Goal: Information Seeking & Learning: Learn about a topic

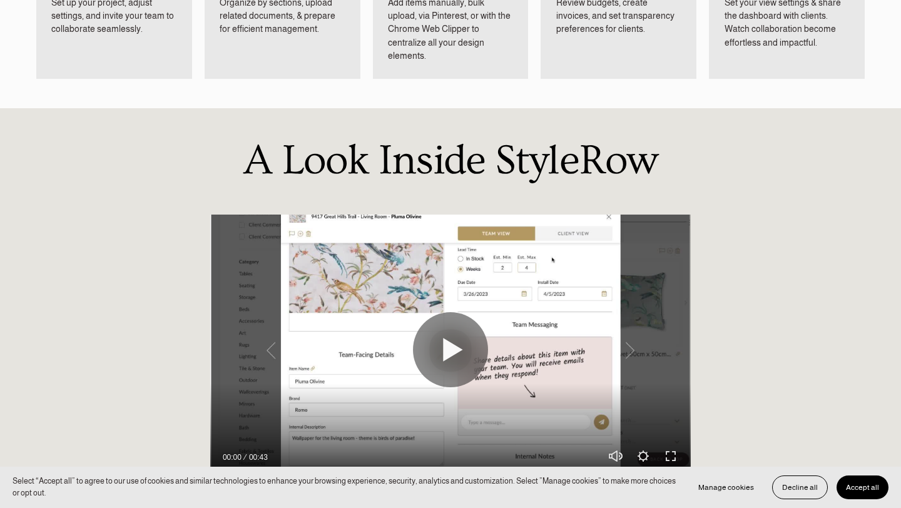
scroll to position [910, 0]
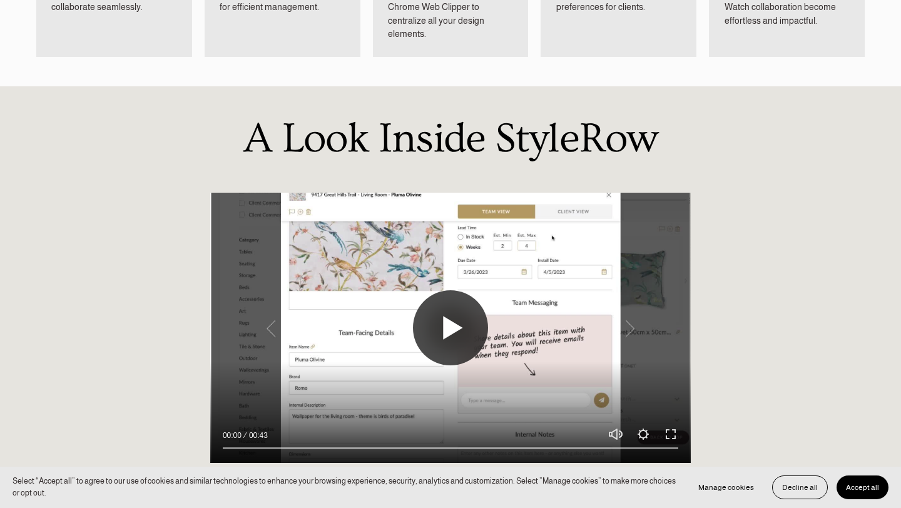
click at [447, 312] on button "Play" at bounding box center [450, 327] width 75 height 75
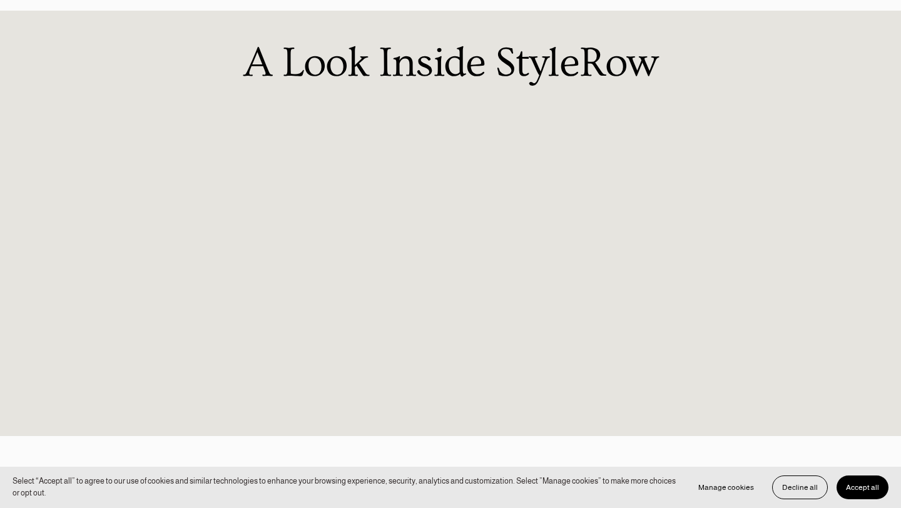
scroll to position [997, 0]
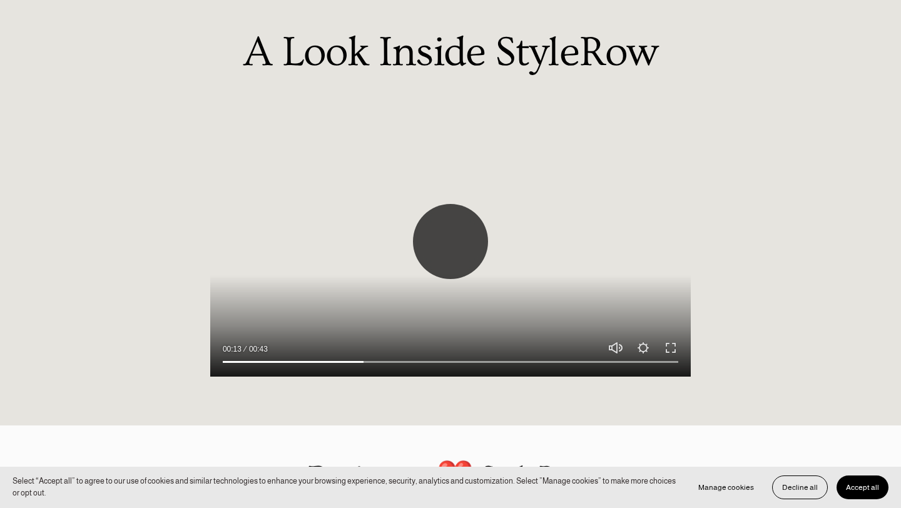
click at [459, 231] on button "Play" at bounding box center [450, 241] width 75 height 75
click at [302, 260] on div at bounding box center [450, 241] width 481 height 270
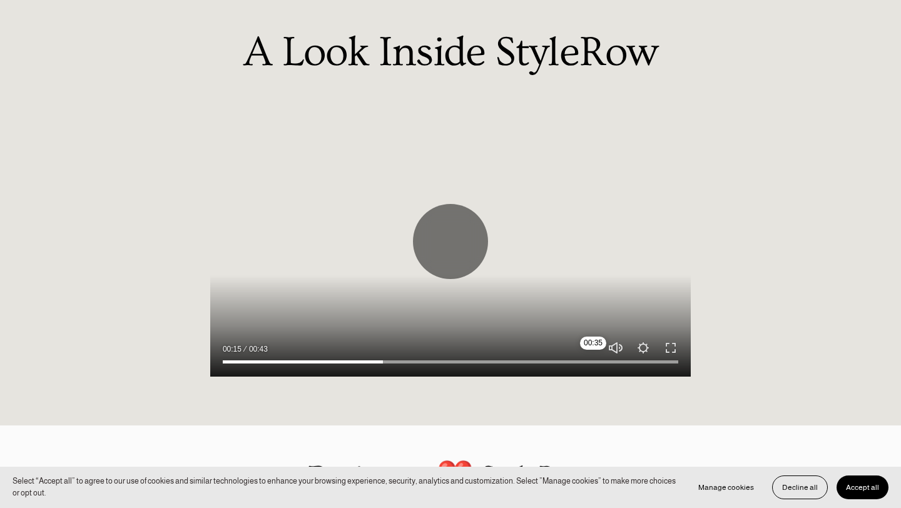
type input "35.45"
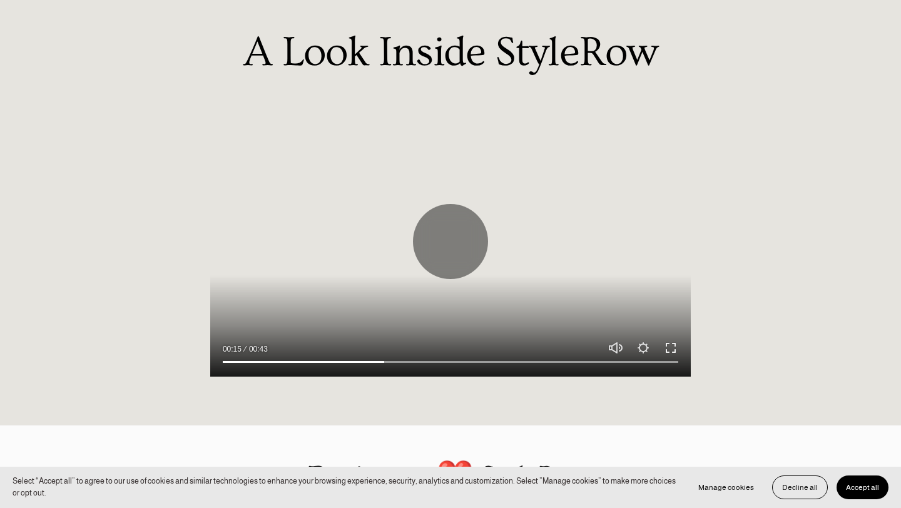
click at [673, 341] on button "Exit fullscreen Enter fullscreen" at bounding box center [671, 348] width 15 height 15
click at [159, 75] on div "A Look Inside StyleRow Play 00:15 00:43 Unmute Mute Settings Speed Normal Speed…" at bounding box center [450, 213] width 901 height 366
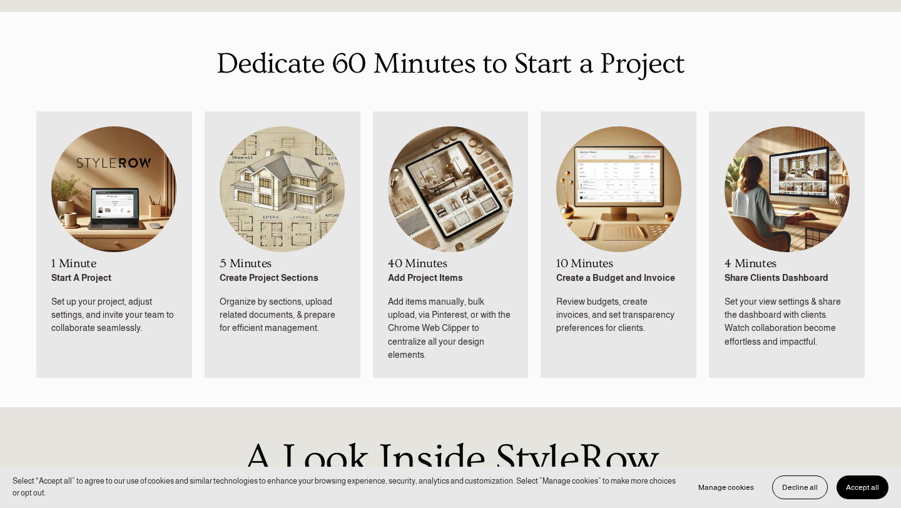
scroll to position [0, 0]
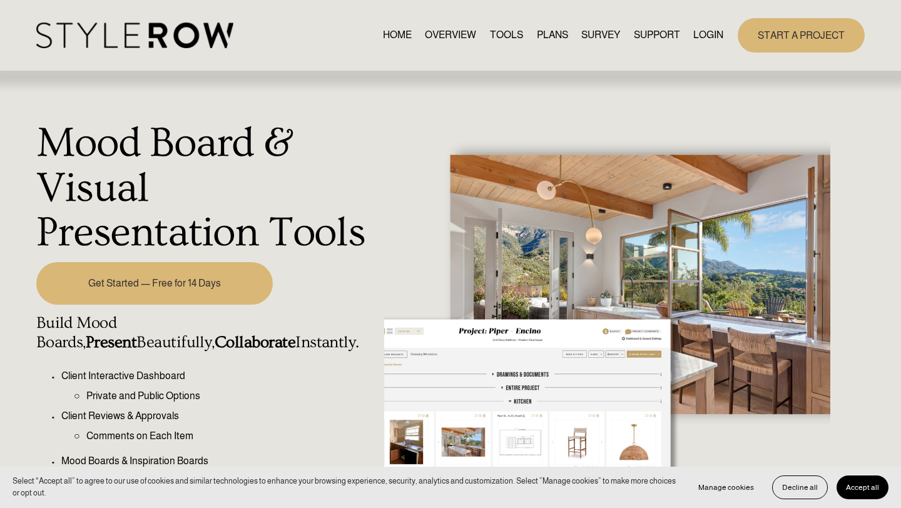
click at [150, 25] on img at bounding box center [134, 36] width 197 height 26
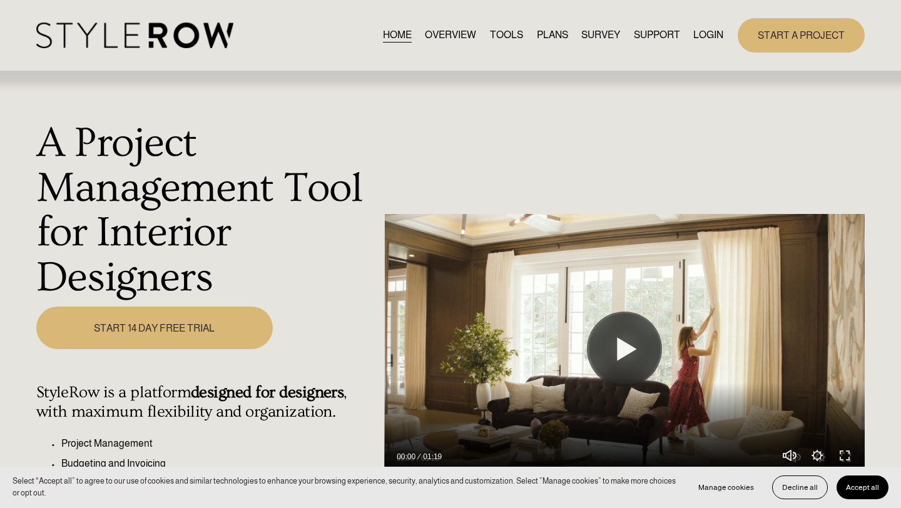
click at [610, 302] on div at bounding box center [624, 349] width 481 height 270
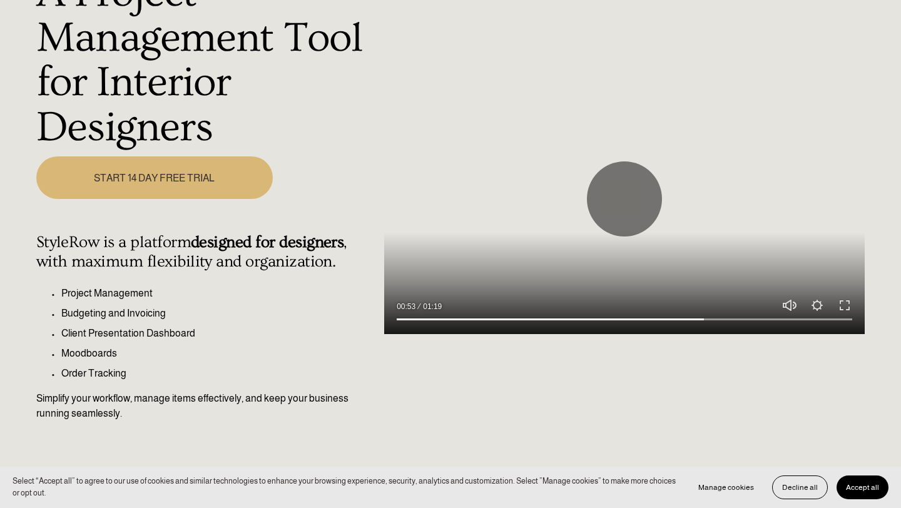
scroll to position [144, 0]
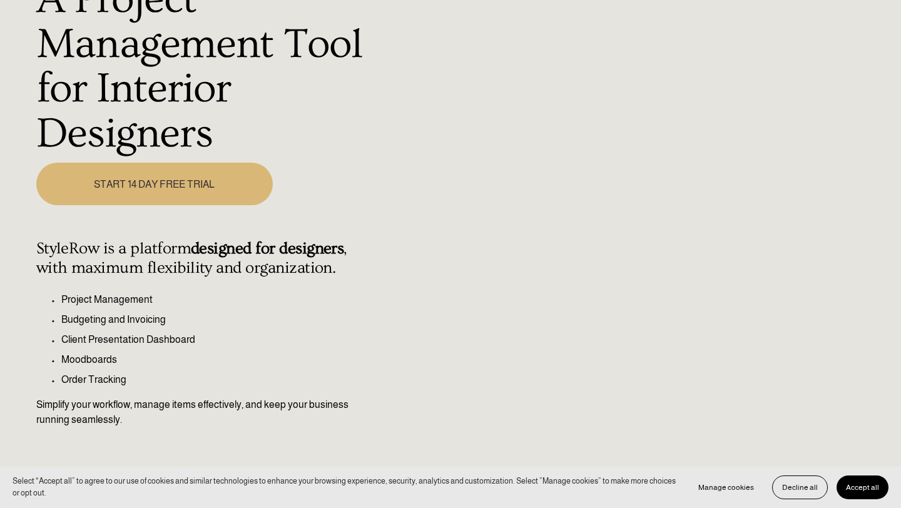
click at [467, 188] on div at bounding box center [624, 205] width 481 height 270
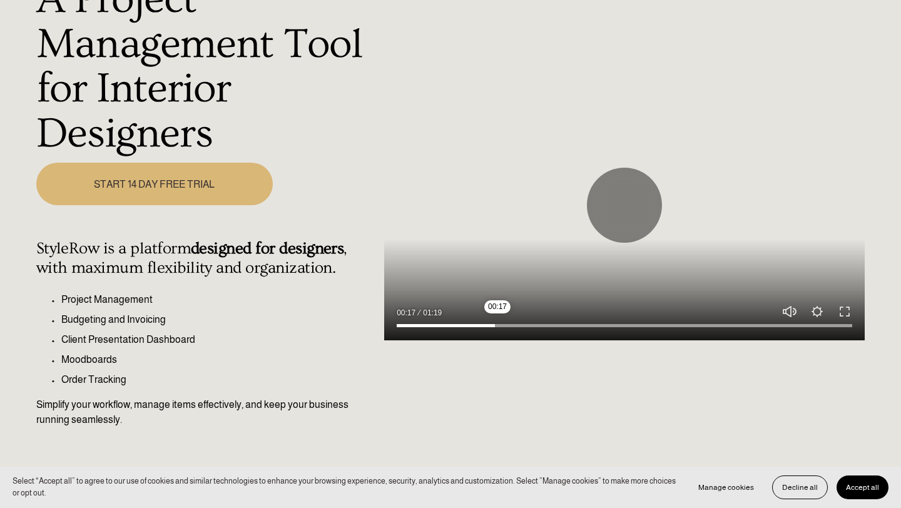
click at [498, 329] on input "Seek" at bounding box center [625, 325] width 456 height 9
click at [819, 314] on button "Settings" at bounding box center [817, 311] width 15 height 15
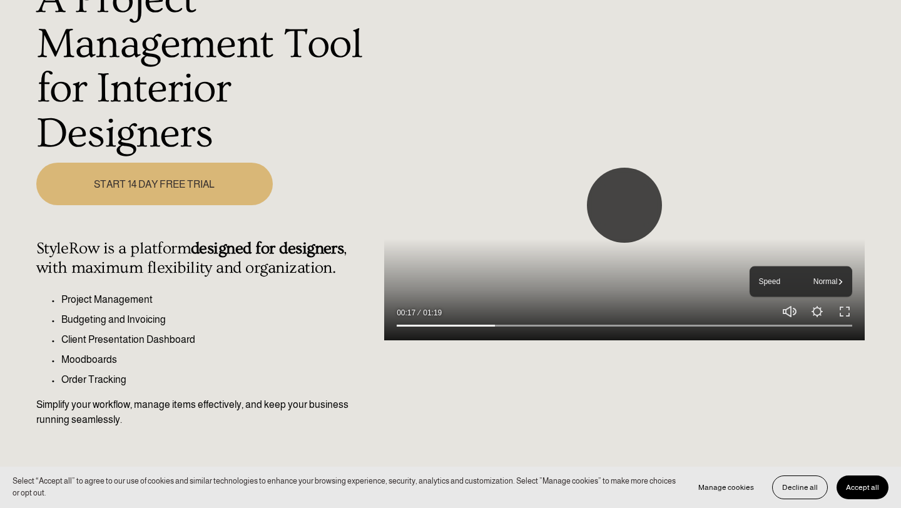
click at [628, 210] on button "Play" at bounding box center [624, 205] width 75 height 75
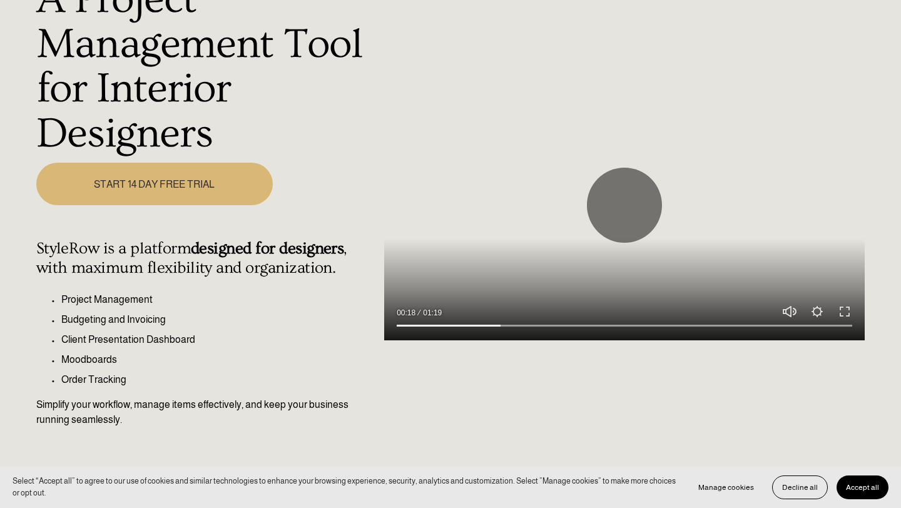
click at [577, 331] on div at bounding box center [624, 323] width 481 height 36
click at [575, 327] on input "Seek" at bounding box center [625, 325] width 456 height 9
click at [668, 327] on input "Seek" at bounding box center [625, 325] width 456 height 9
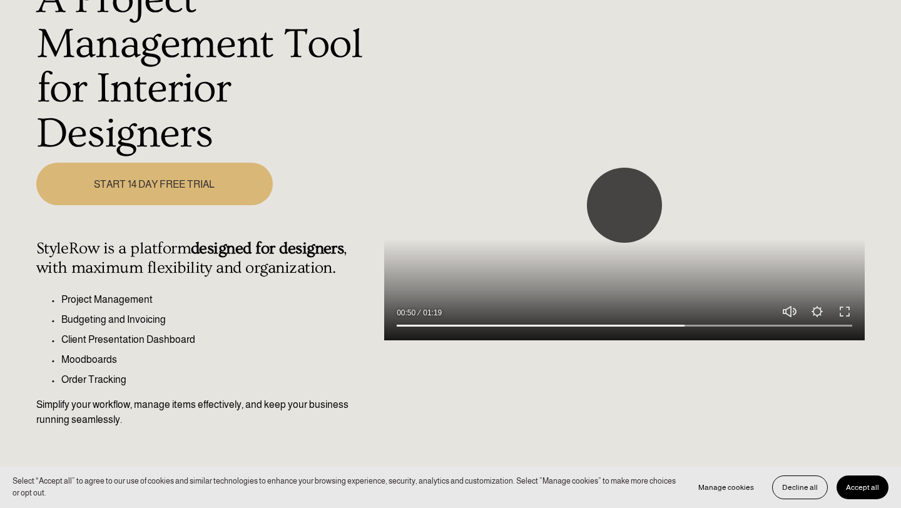
click at [613, 206] on button "Play" at bounding box center [624, 205] width 75 height 75
type input "63.3"
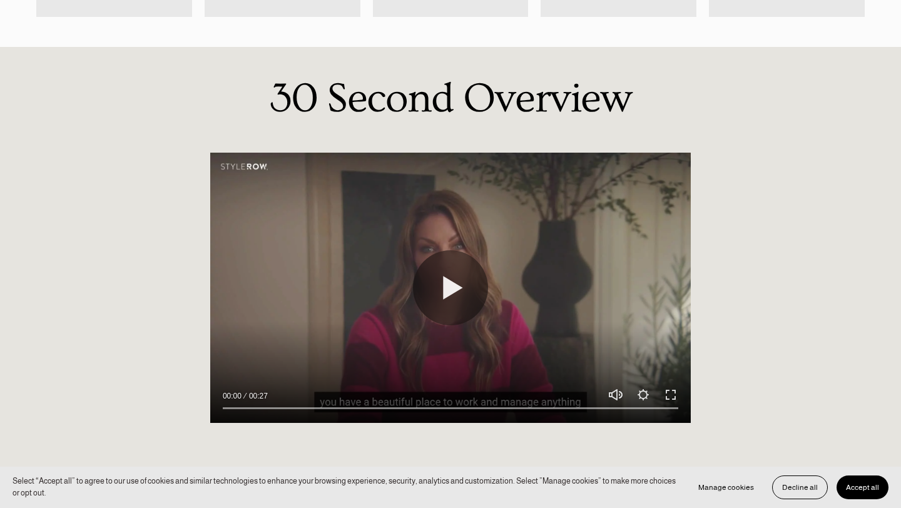
scroll to position [1002, 0]
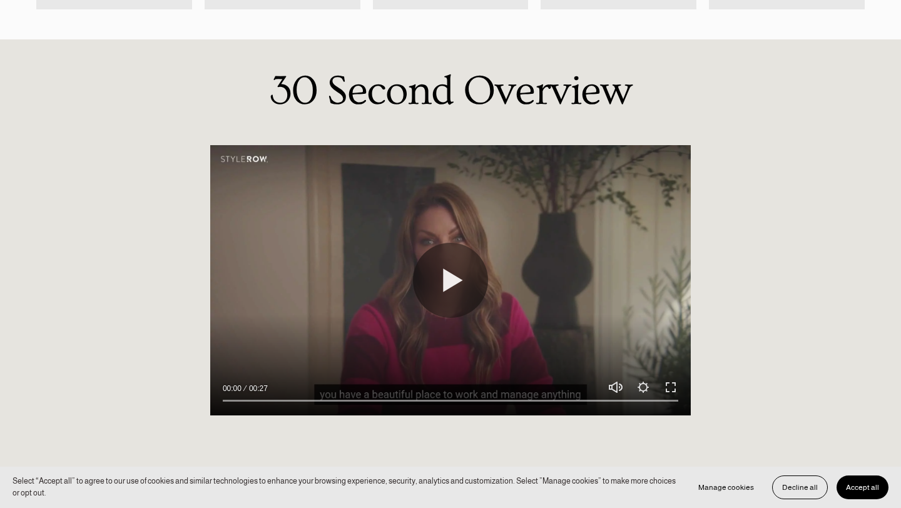
click at [256, 145] on div at bounding box center [450, 280] width 481 height 270
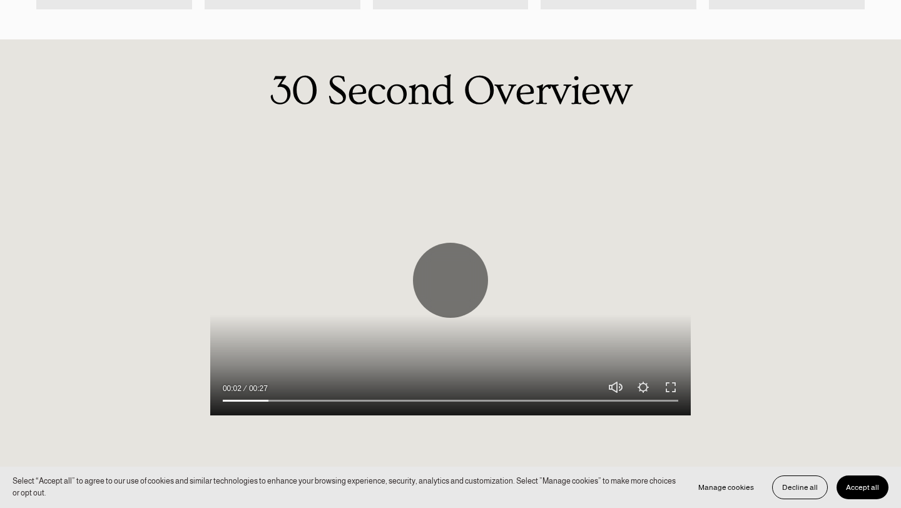
click at [464, 380] on div at bounding box center [450, 398] width 481 height 36
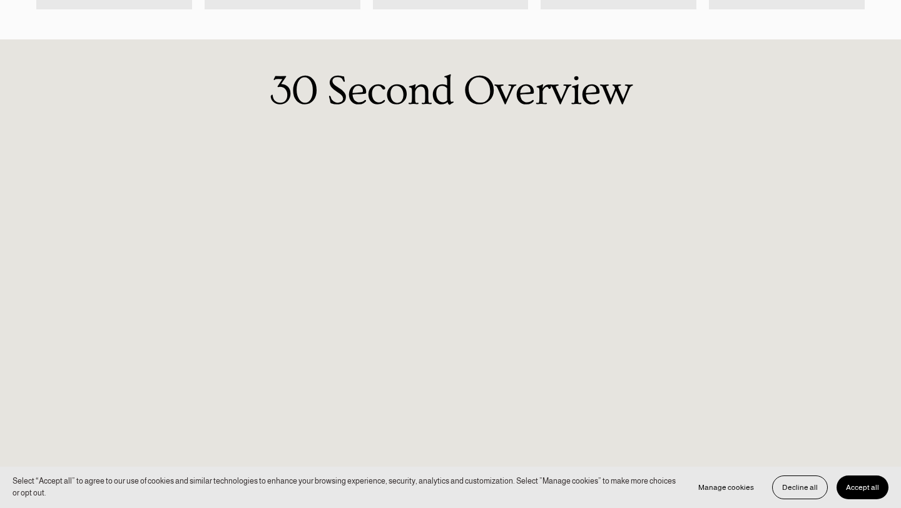
click at [866, 493] on button "Accept all" at bounding box center [863, 488] width 52 height 24
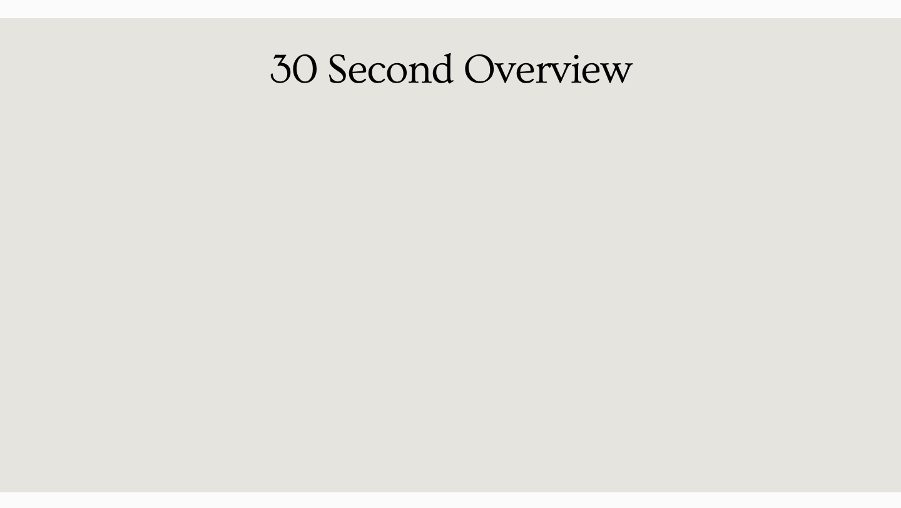
scroll to position [1023, 0]
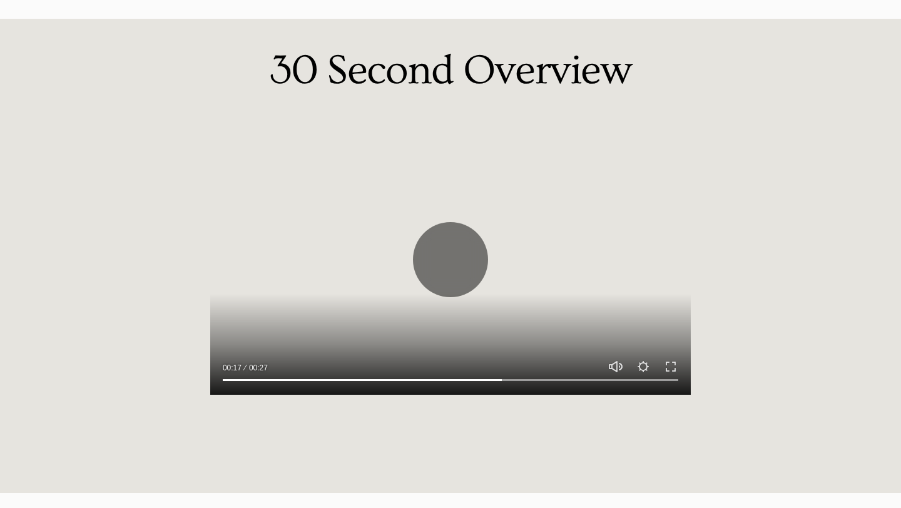
drag, startPoint x: 407, startPoint y: 373, endPoint x: 289, endPoint y: 116, distance: 283.2
click at [289, 125] on div "Play 00:17 00:27 Unmute Mute Settings Speed Normal Speed Go back to previous me…" at bounding box center [450, 294] width 481 height 339
click at [672, 374] on div at bounding box center [450, 377] width 481 height 36
click at [672, 359] on button "Exit fullscreen Enter fullscreen" at bounding box center [671, 366] width 15 height 15
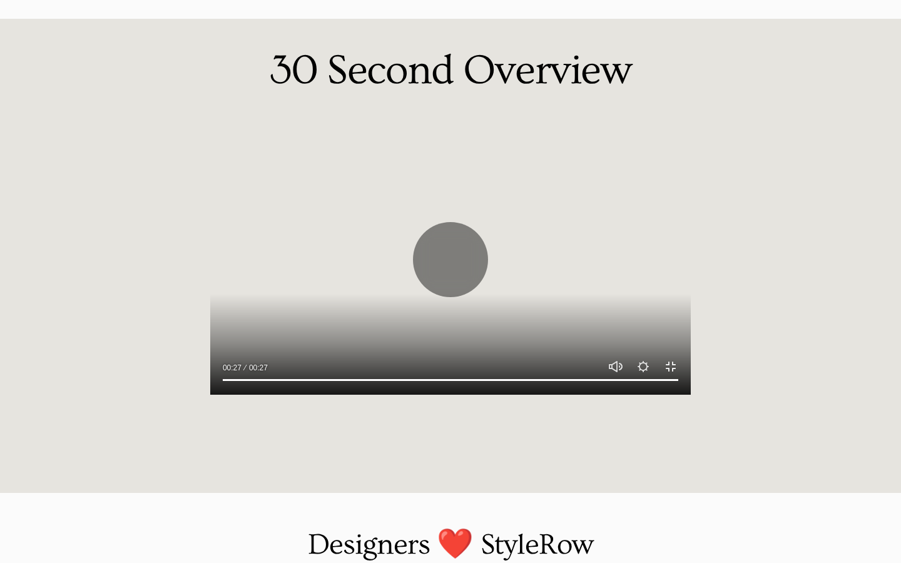
click at [672, 395] on div at bounding box center [450, 260] width 481 height 270
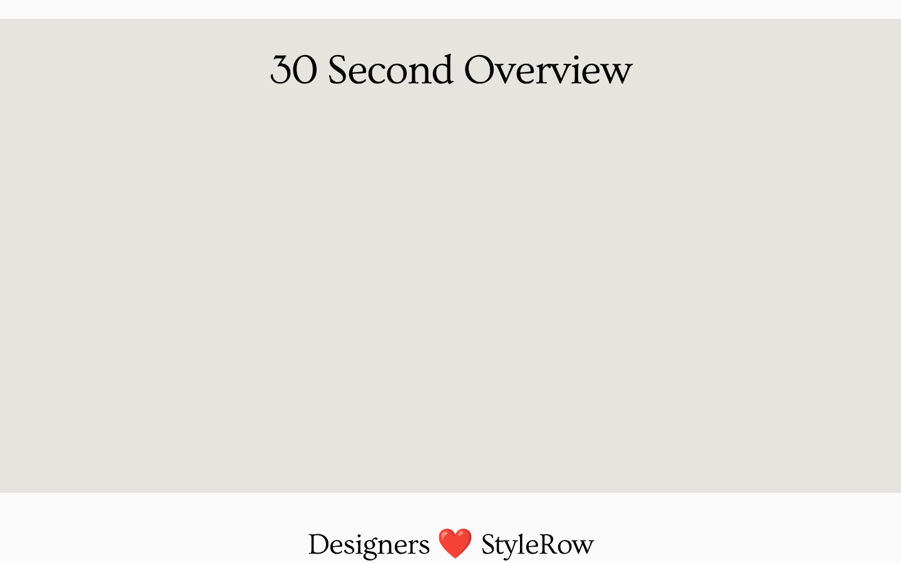
click at [672, 411] on div at bounding box center [450, 281] width 901 height 563
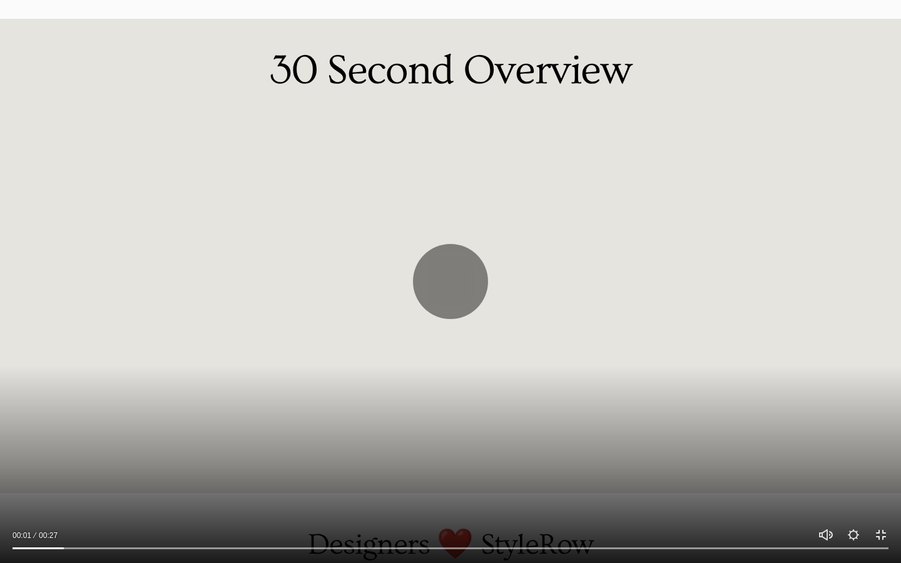
click at [672, 411] on div at bounding box center [450, 281] width 901 height 563
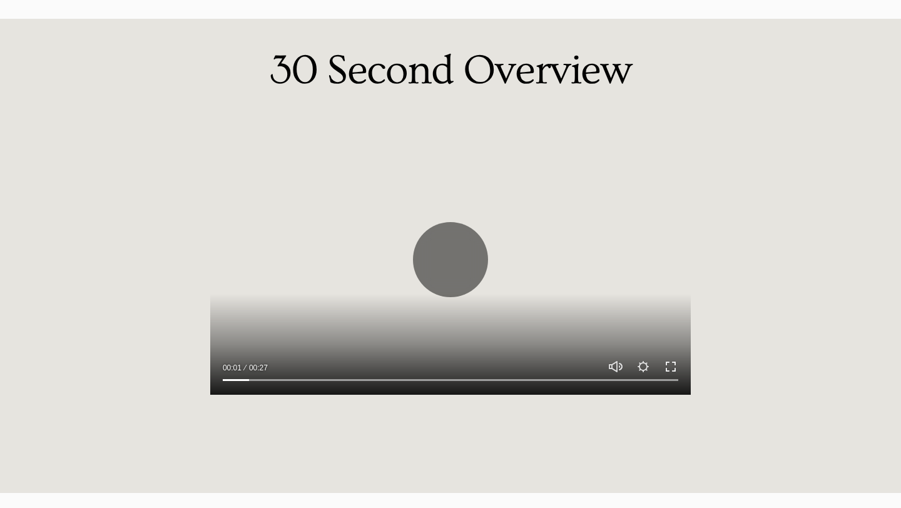
click at [672, 359] on button "Exit fullscreen Enter fullscreen" at bounding box center [671, 366] width 15 height 15
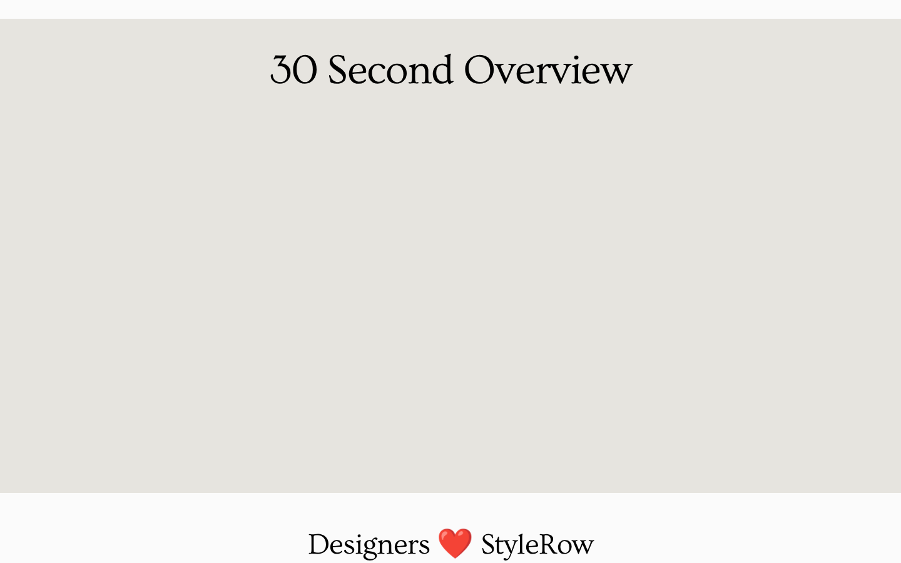
click at [672, 395] on div at bounding box center [450, 260] width 481 height 270
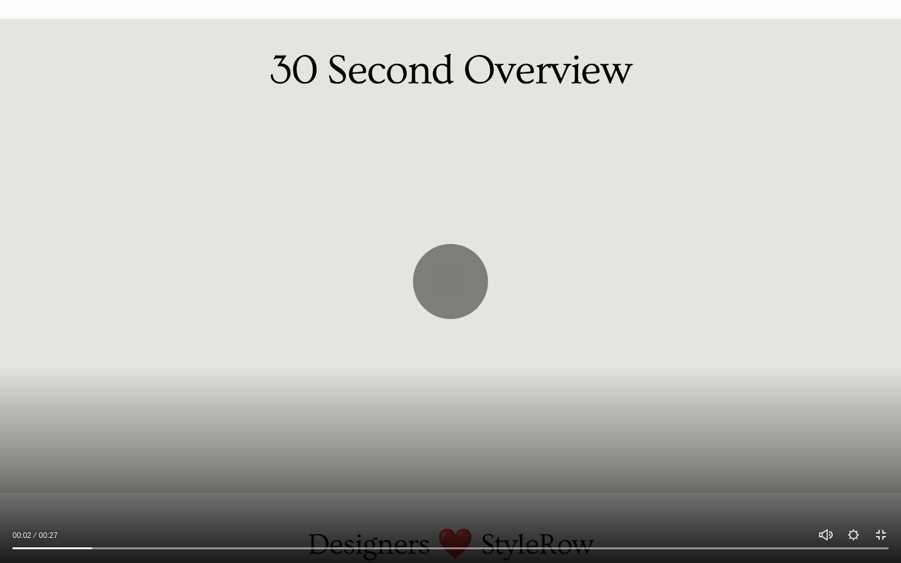
click at [672, 411] on div at bounding box center [450, 281] width 901 height 563
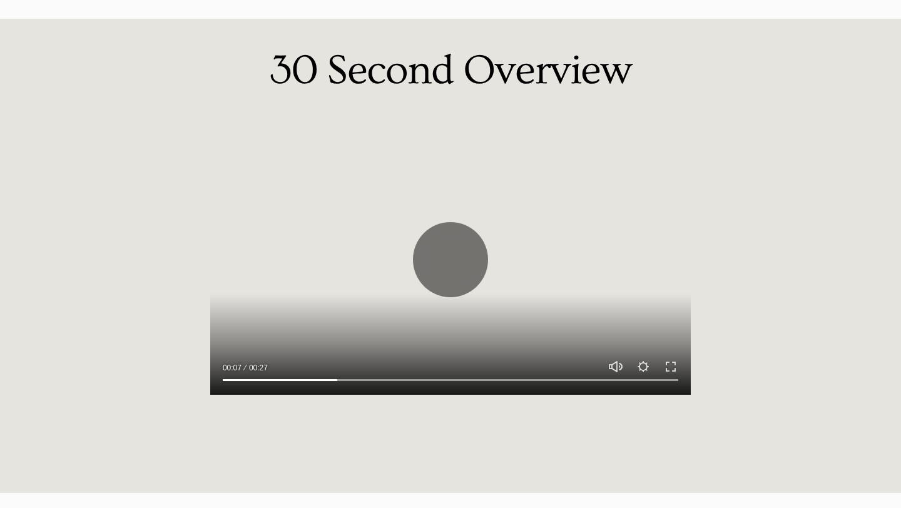
type input "25.99"
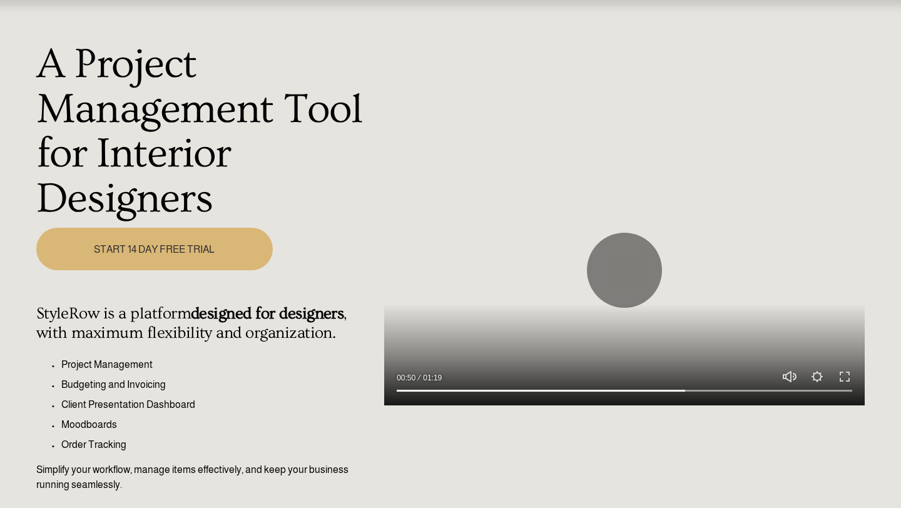
scroll to position [0, 0]
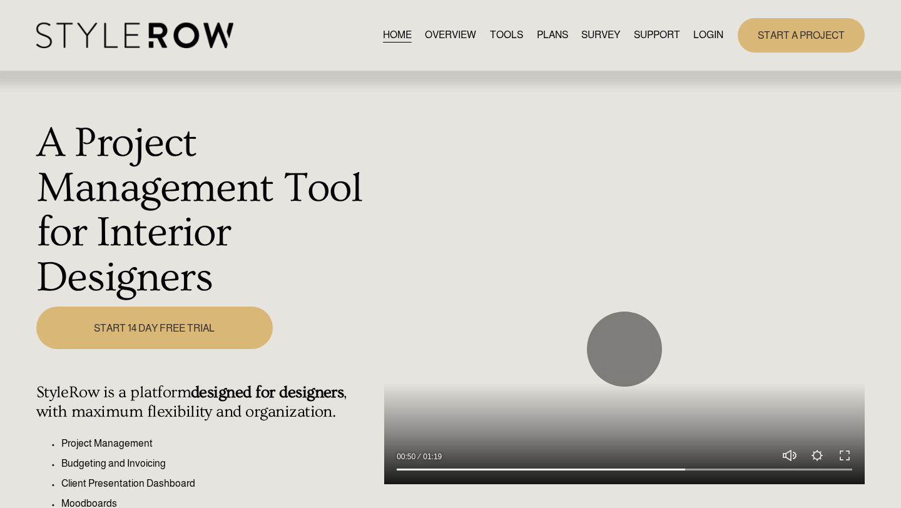
click at [440, 31] on link "OVERVIEW" at bounding box center [450, 35] width 51 height 17
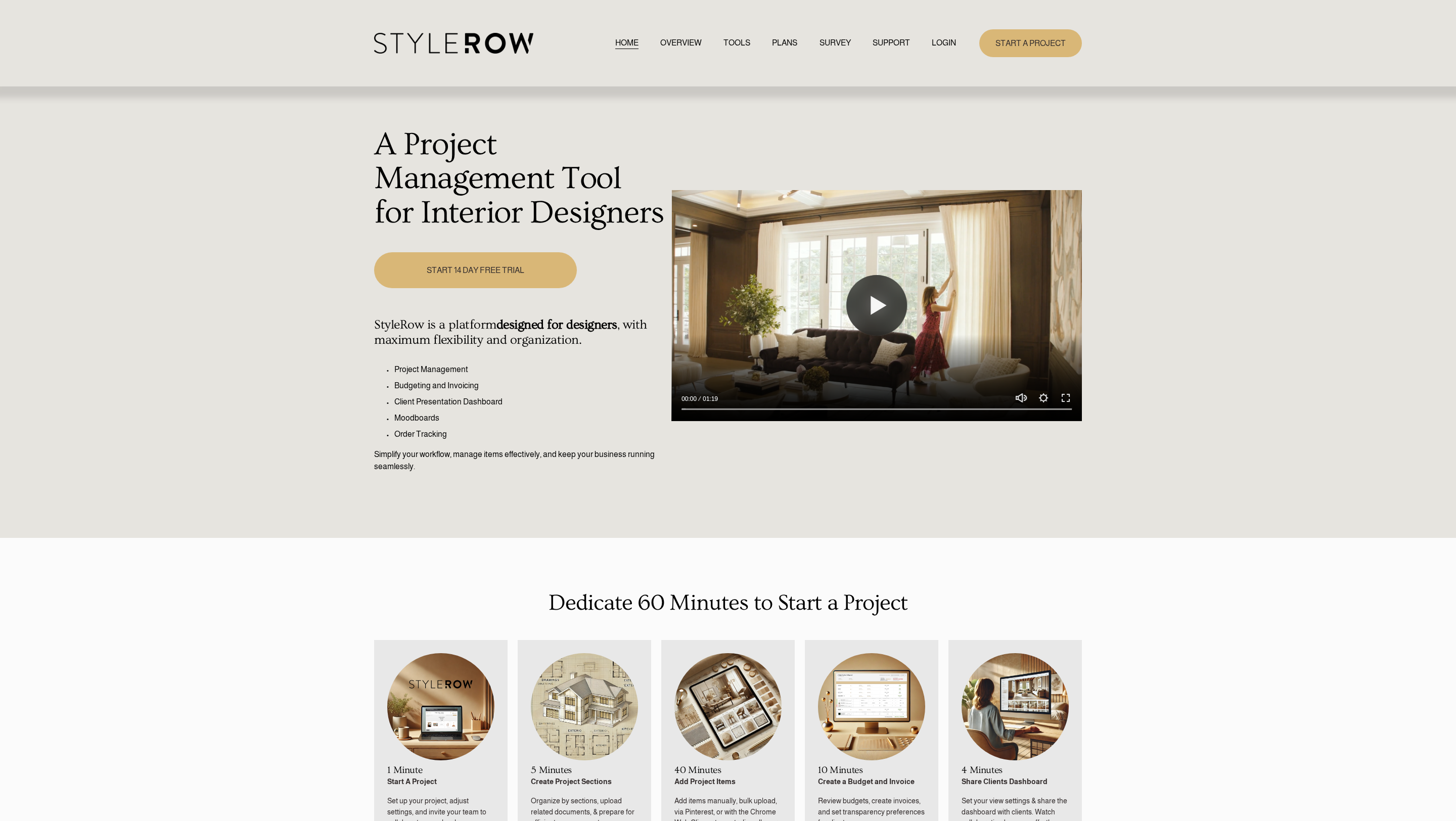
click at [738, 39] on link "TOOLS" at bounding box center [736, 43] width 27 height 14
